Goal: Information Seeking & Learning: Learn about a topic

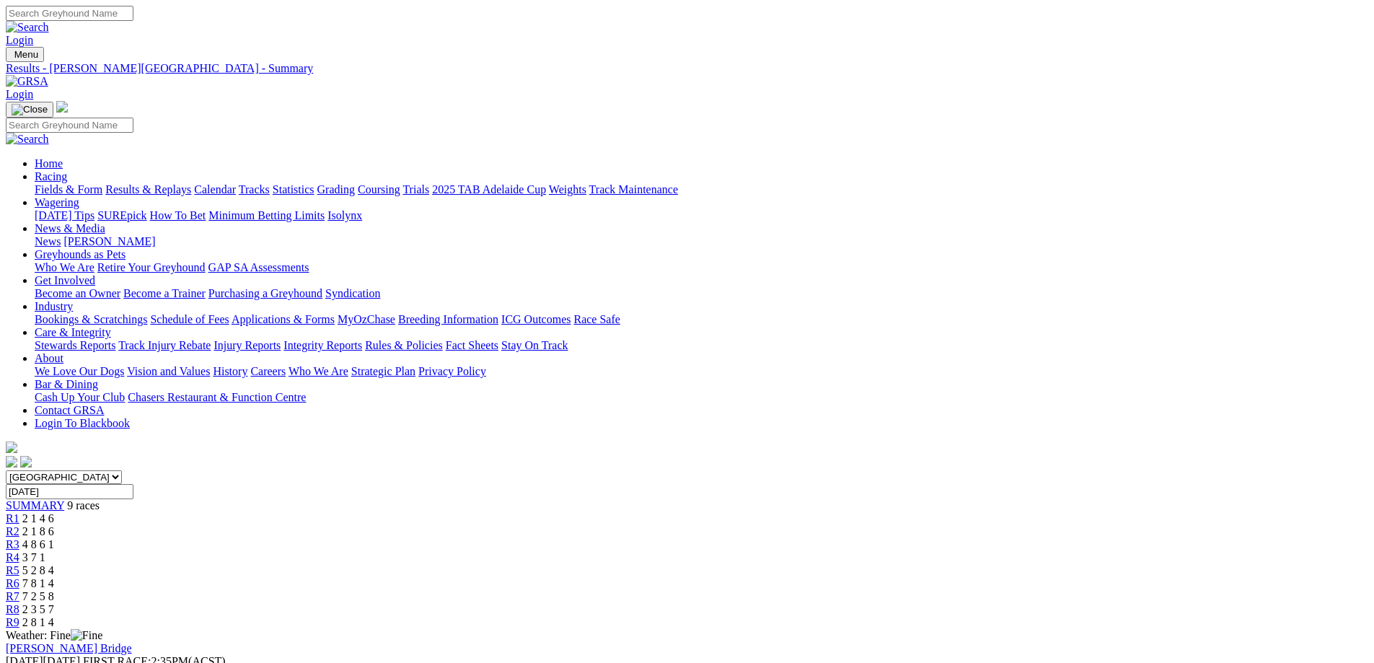
click at [102, 183] on link "Fields & Form" at bounding box center [69, 189] width 68 height 12
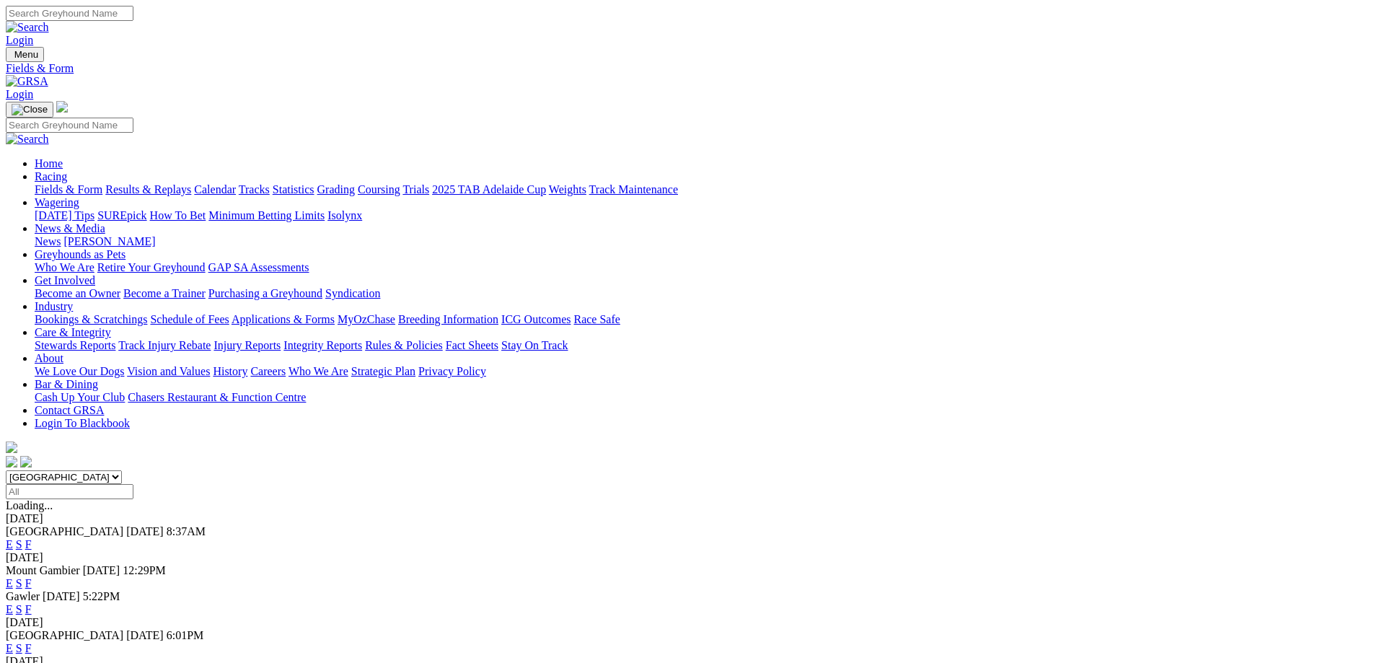
click at [32, 538] on link "F" at bounding box center [28, 544] width 6 height 12
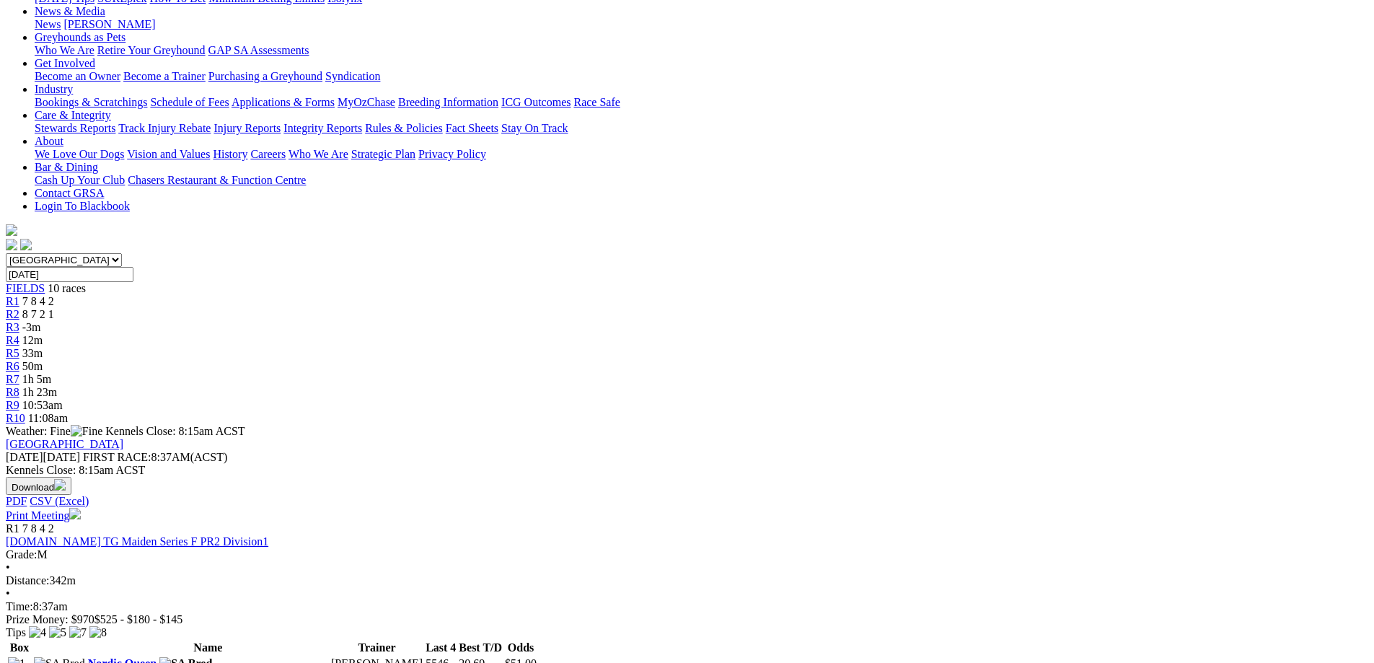
scroll to position [216, 0]
